Goal: Obtain resource: Obtain resource

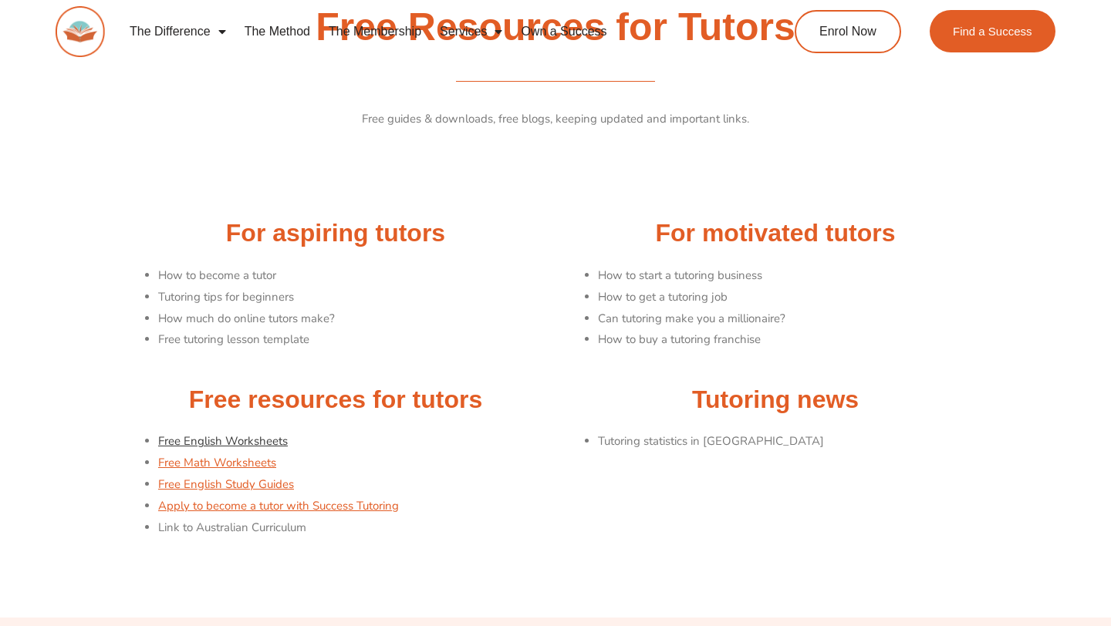
click at [223, 442] on link "Free English Worksheets" at bounding box center [223, 441] width 130 height 15
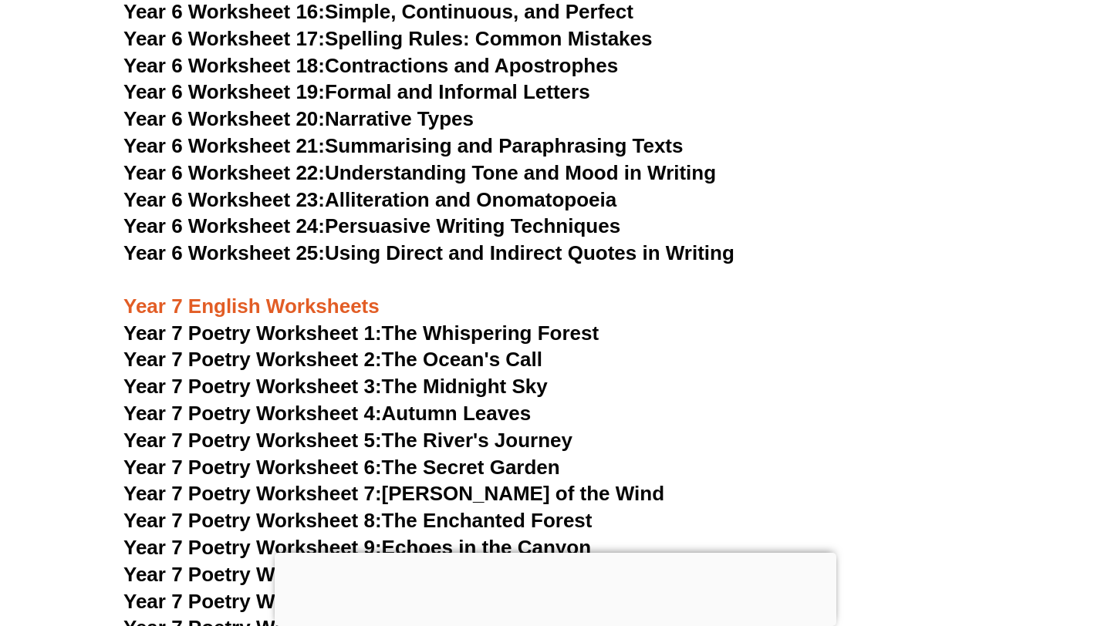
scroll to position [9549, 0]
click at [349, 428] on span "Year 7 Poetry Worksheet 5:" at bounding box center [252, 439] width 258 height 23
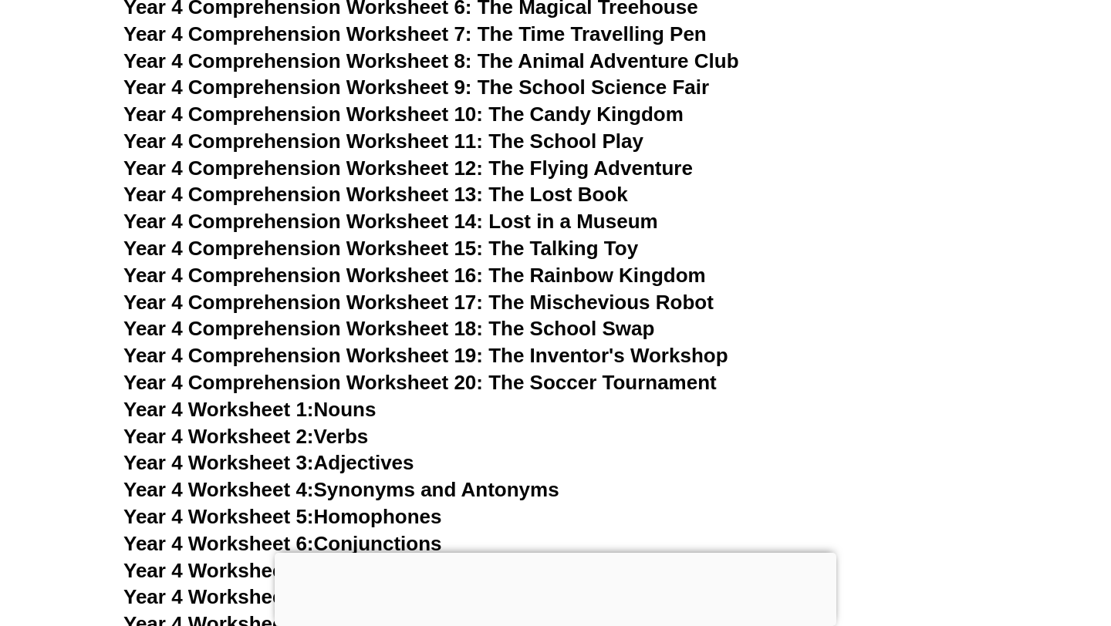
scroll to position [6552, 0]
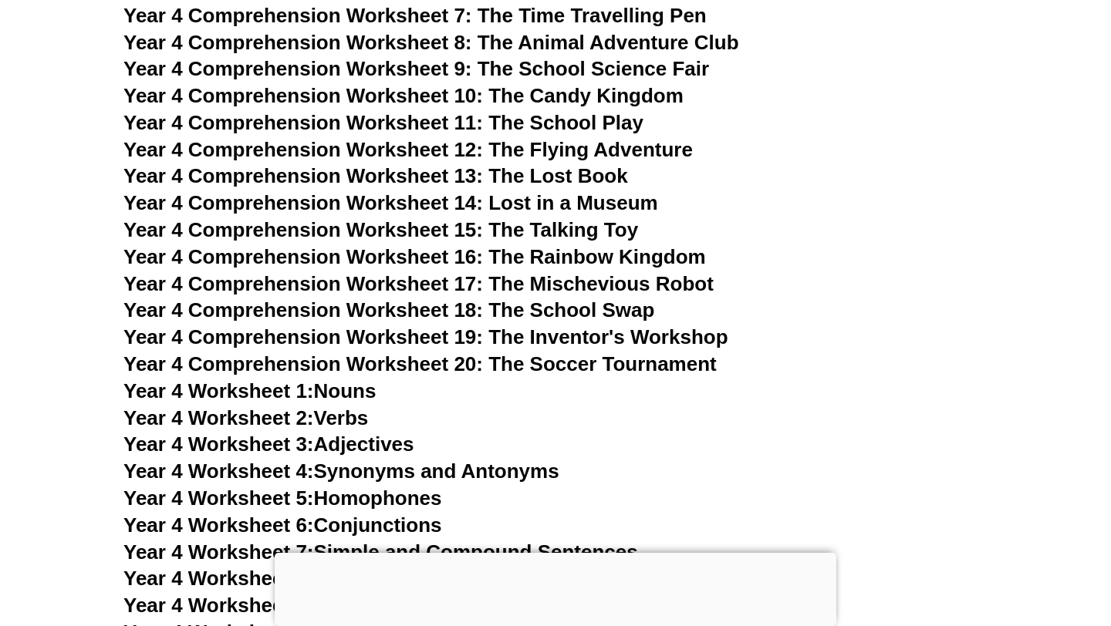
click at [432, 316] on span "Year 4 Comprehension Worksheet 18: The School Swap" at bounding box center [388, 310] width 531 height 23
click at [450, 251] on span "Year 4 Comprehension Worksheet 16: The Rainbow Kingdom" at bounding box center [414, 256] width 582 height 23
